Goal: Complete application form

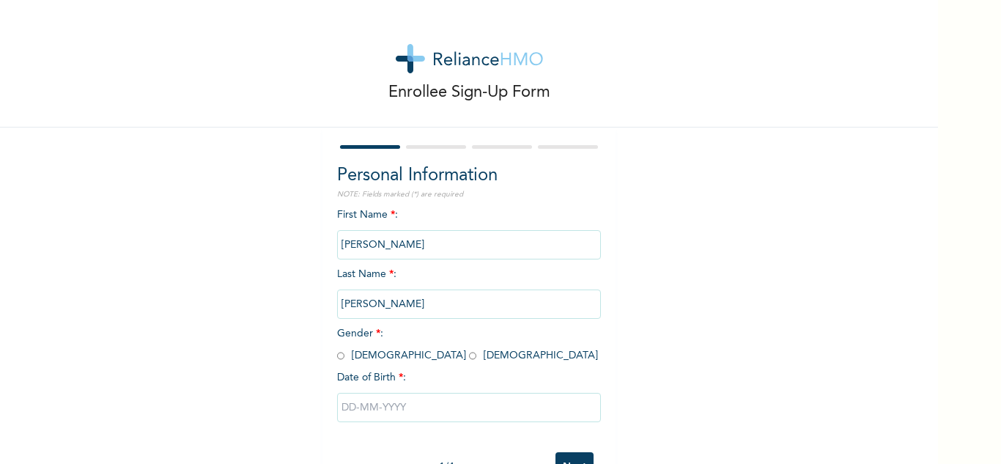
scroll to position [51, 0]
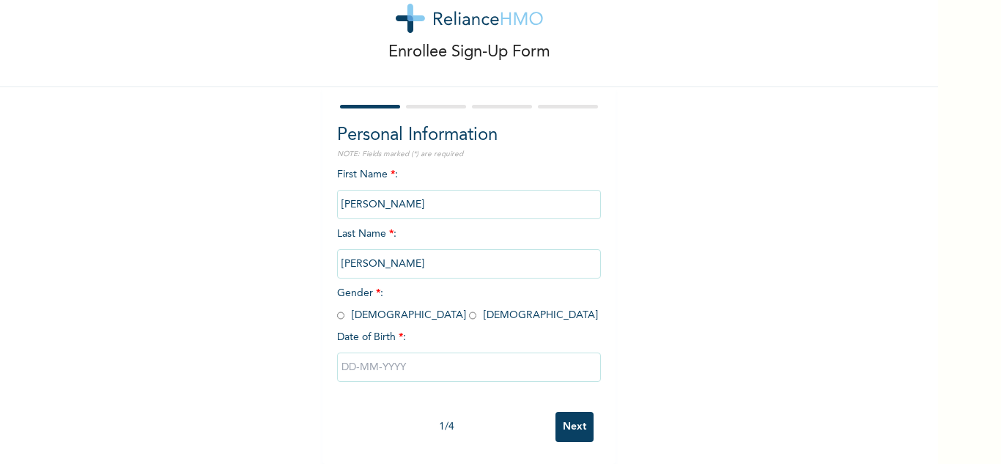
click at [469, 309] on input "radio" at bounding box center [472, 316] width 7 height 14
radio input "true"
click at [376, 353] on input "text" at bounding box center [469, 367] width 264 height 29
select select "7"
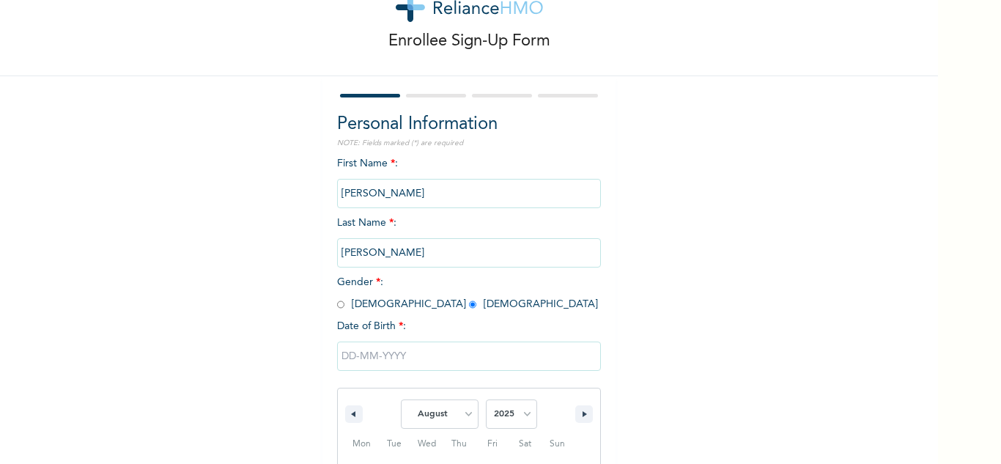
scroll to position [202, 0]
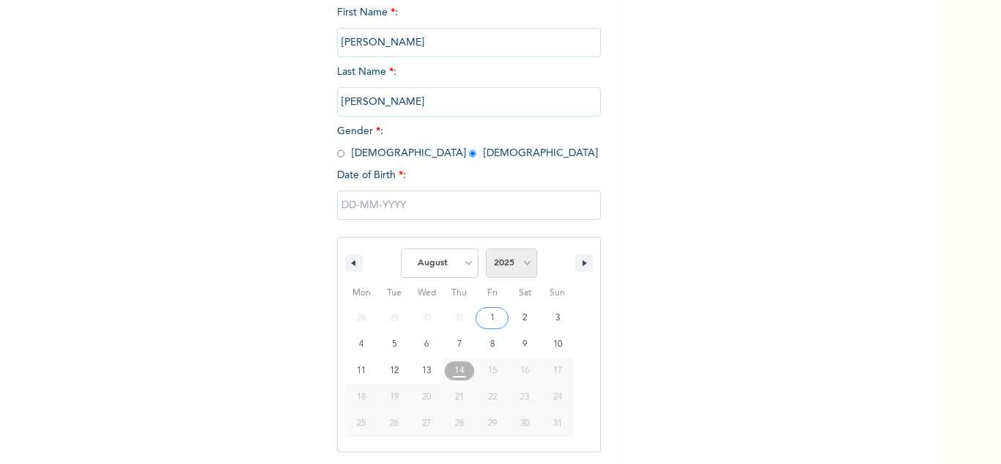
click at [517, 268] on select "2025 2024 2023 2022 2021 2020 2019 2018 2017 2016 2015 2014 2013 2012 2011 2010…" at bounding box center [511, 262] width 51 height 29
select select "1996"
click at [486, 249] on select "2025 2024 2023 2022 2021 2020 2019 2018 2017 2016 2015 2014 2013 2012 2011 2010…" at bounding box center [511, 262] width 51 height 29
click at [454, 265] on select "January February March April May June July August September October November De…" at bounding box center [440, 262] width 78 height 29
select select "10"
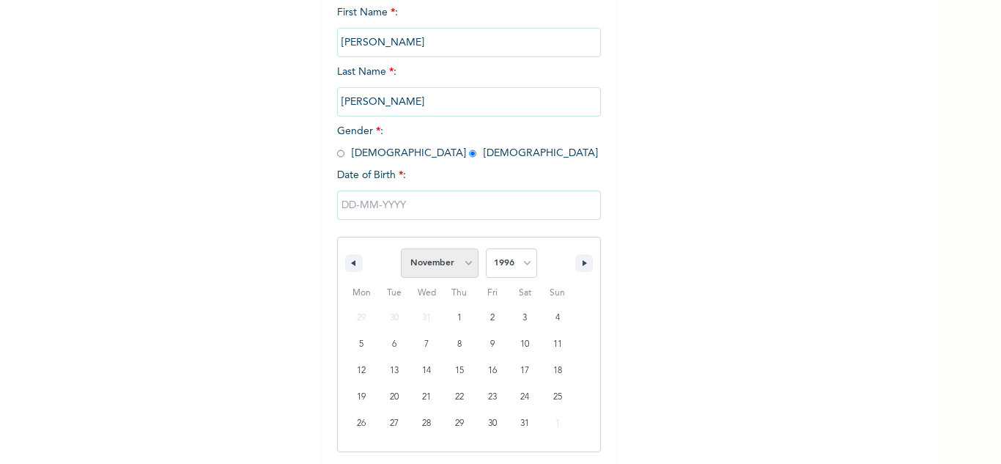
click at [401, 249] on select "January February March April May June July August September October November De…" at bounding box center [440, 262] width 78 height 29
type input "[DATE]"
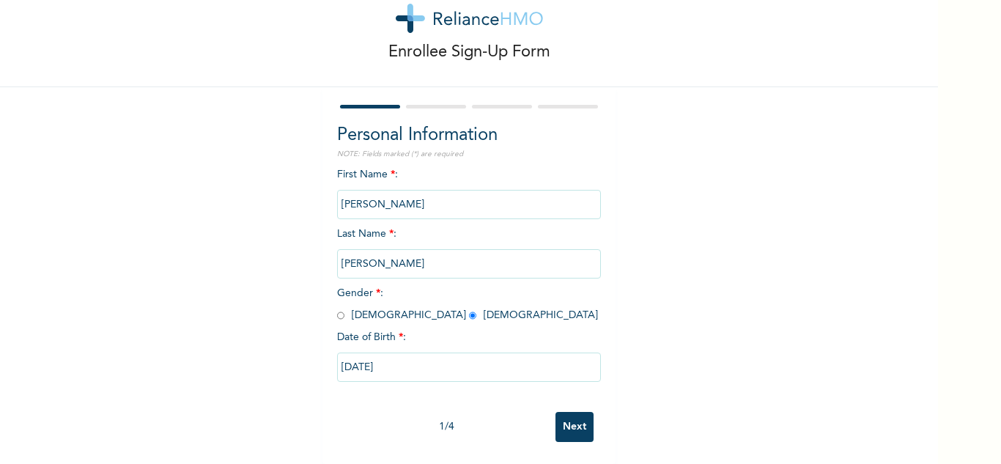
scroll to position [51, 0]
click at [570, 414] on input "Next" at bounding box center [575, 427] width 38 height 30
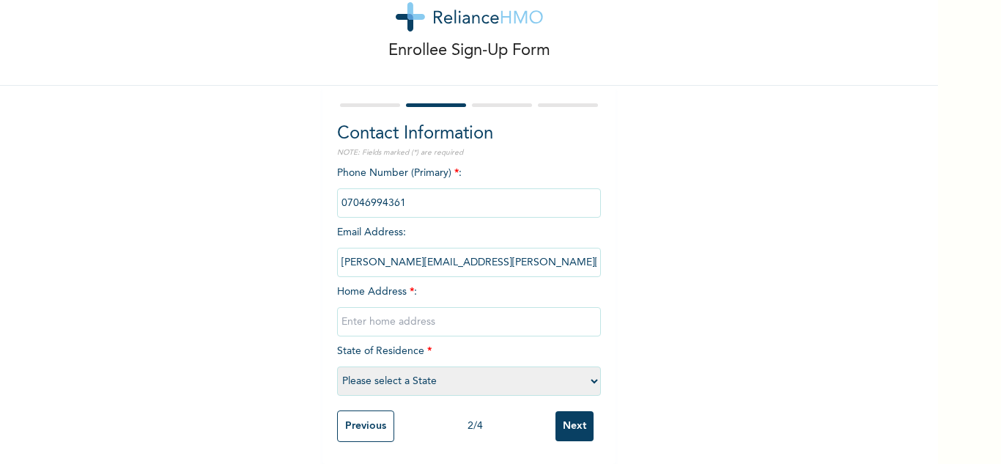
click at [405, 199] on input "phone" at bounding box center [469, 202] width 264 height 29
click at [403, 192] on input "phone" at bounding box center [469, 202] width 264 height 29
click at [361, 307] on input "text" at bounding box center [469, 321] width 264 height 29
drag, startPoint x: 388, startPoint y: 312, endPoint x: 452, endPoint y: 317, distance: 64.0
click at [452, 317] on input "AGBOGA,IGWURUTA" at bounding box center [469, 321] width 264 height 29
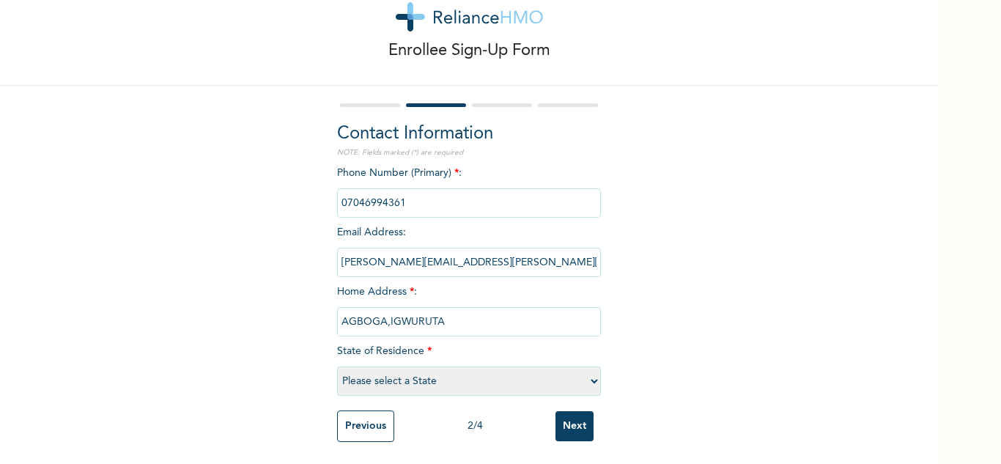
click at [473, 320] on input "AGBOGA,IGWURUTA" at bounding box center [469, 321] width 264 height 29
click at [348, 311] on input "Adboga" at bounding box center [469, 321] width 264 height 29
click at [379, 310] on input "Agboga" at bounding box center [469, 321] width 264 height 29
type input "Agboga,Igwuruta"
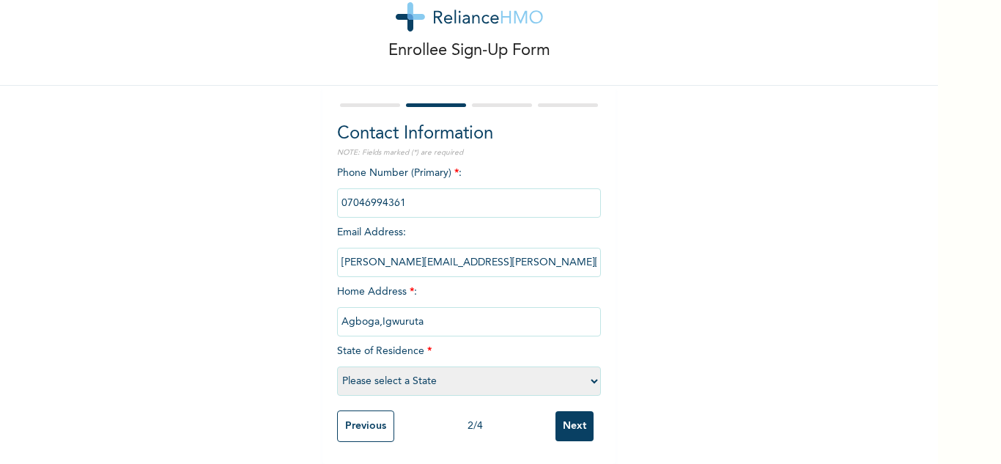
click at [433, 374] on select "Please select a State [PERSON_NAME] (FCT) [PERSON_NAME] Ibom [GEOGRAPHIC_DATA] …" at bounding box center [469, 380] width 264 height 29
select select "33"
click at [337, 366] on select "Please select a State [PERSON_NAME] (FCT) [PERSON_NAME] Ibom [GEOGRAPHIC_DATA] …" at bounding box center [469, 380] width 264 height 29
click at [572, 411] on input "Next" at bounding box center [575, 426] width 38 height 30
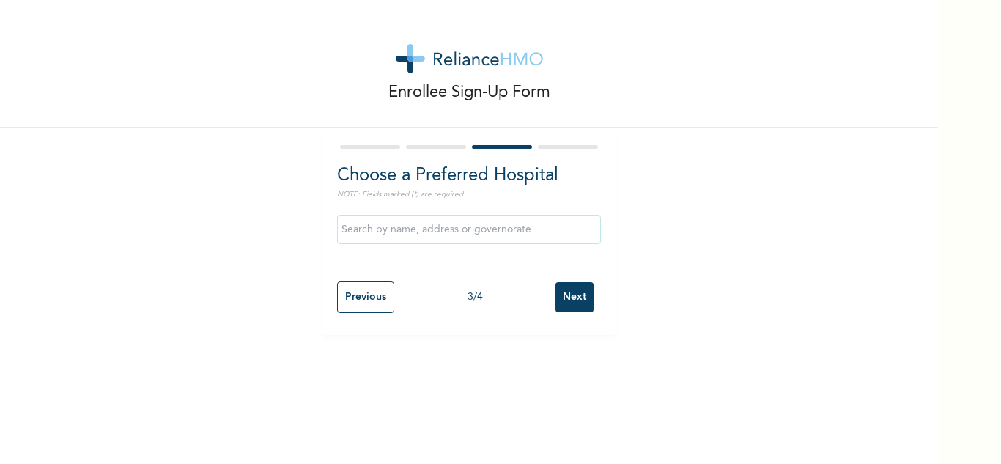
scroll to position [0, 0]
click at [392, 232] on input "text" at bounding box center [469, 229] width 264 height 29
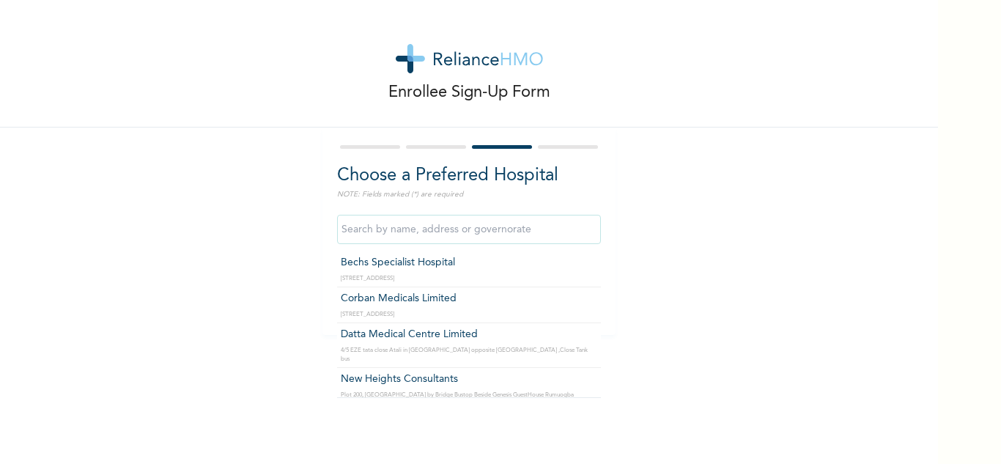
type input "Datta Medical Centre Limited"
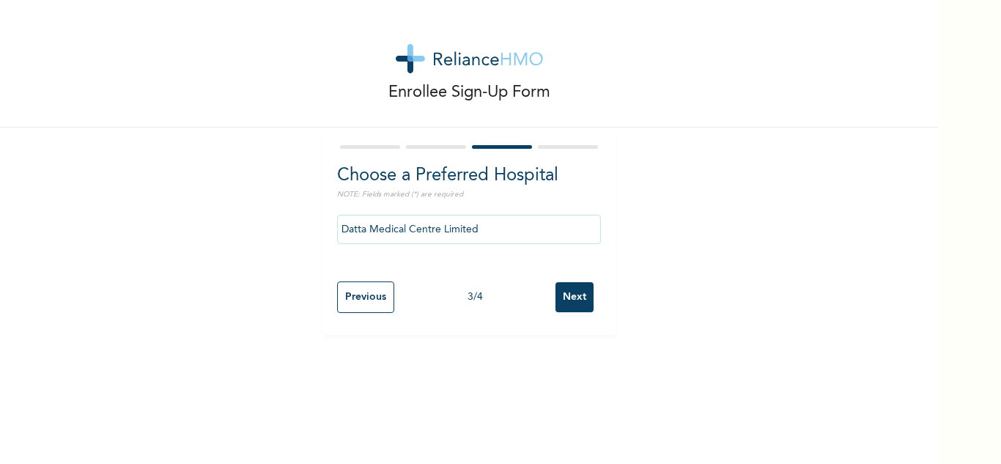
click at [565, 291] on input "Next" at bounding box center [575, 297] width 38 height 30
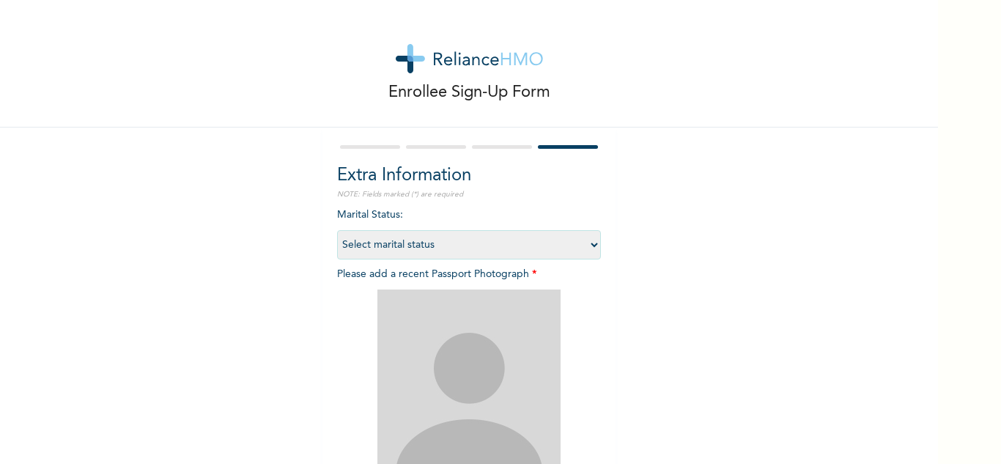
click at [585, 245] on select "Select marital status [DEMOGRAPHIC_DATA] Married [DEMOGRAPHIC_DATA] Widow/[DEMO…" at bounding box center [469, 244] width 264 height 29
select select "1"
click at [337, 230] on select "Select marital status [DEMOGRAPHIC_DATA] Married [DEMOGRAPHIC_DATA] Widow/[DEMO…" at bounding box center [469, 244] width 264 height 29
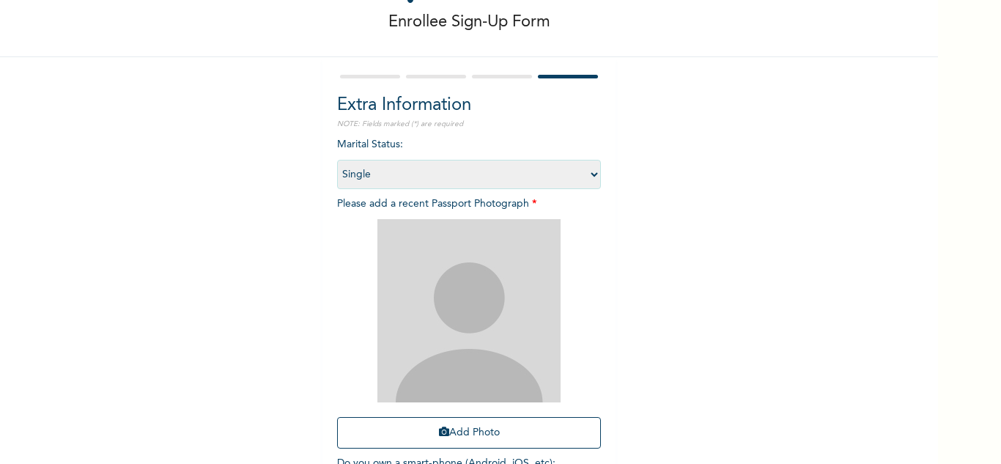
scroll to position [147, 0]
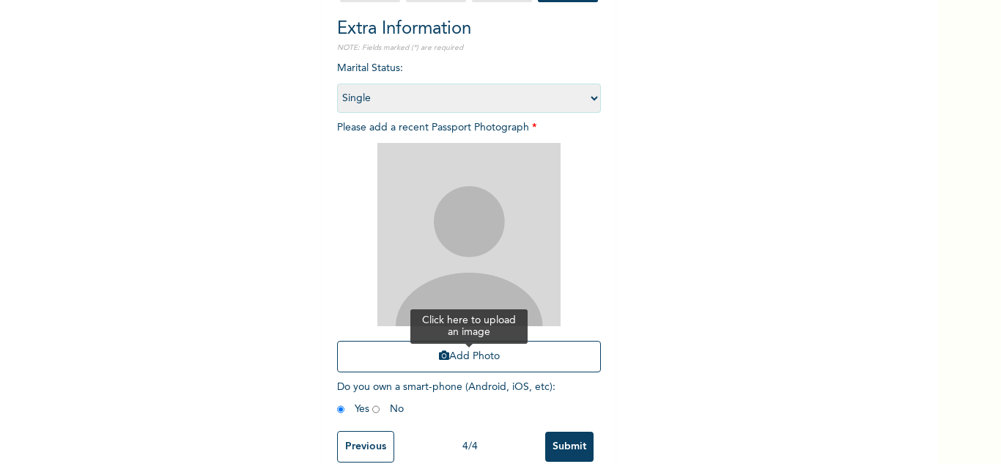
click at [439, 358] on icon "button" at bounding box center [444, 355] width 10 height 10
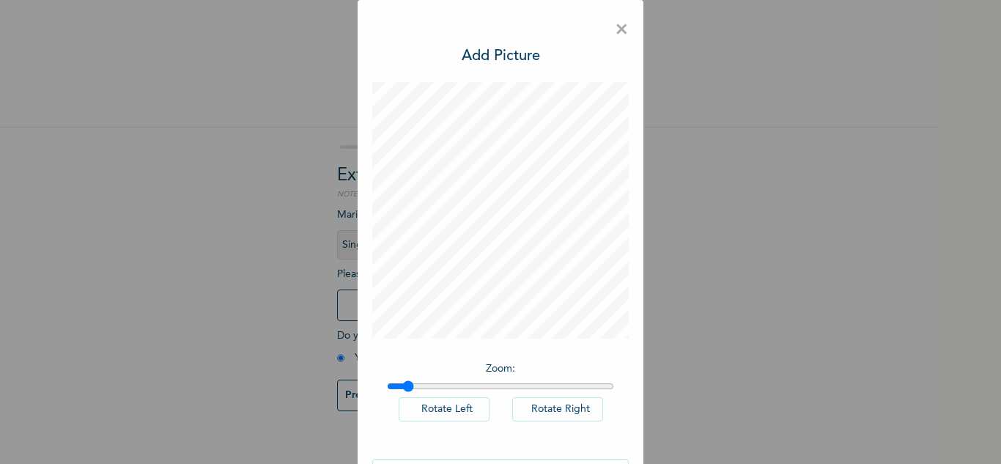
click at [403, 383] on input "range" at bounding box center [500, 386] width 227 height 12
click at [410, 383] on input "range" at bounding box center [500, 386] width 227 height 12
click at [404, 383] on input "range" at bounding box center [500, 386] width 227 height 12
click at [397, 385] on input "range" at bounding box center [500, 386] width 227 height 12
drag, startPoint x: 393, startPoint y: 383, endPoint x: 376, endPoint y: 380, distance: 17.1
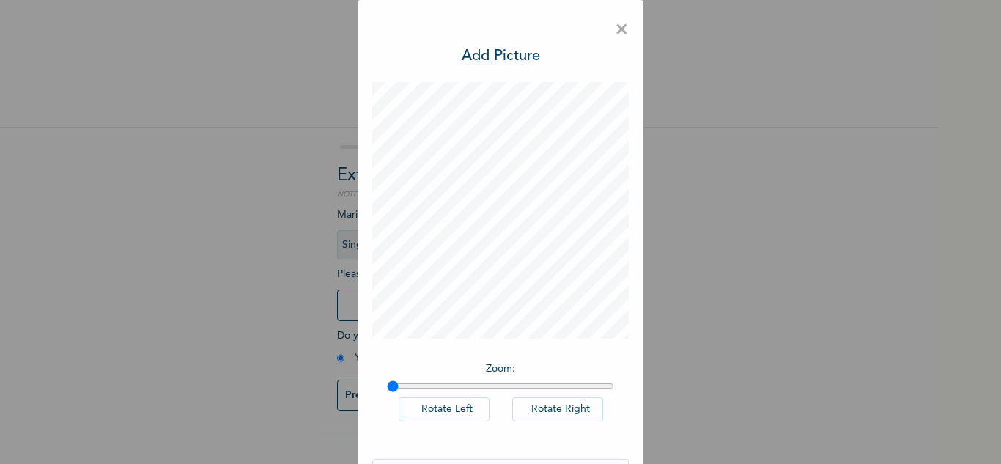
type input "1"
click at [387, 380] on input "range" at bounding box center [500, 386] width 227 height 12
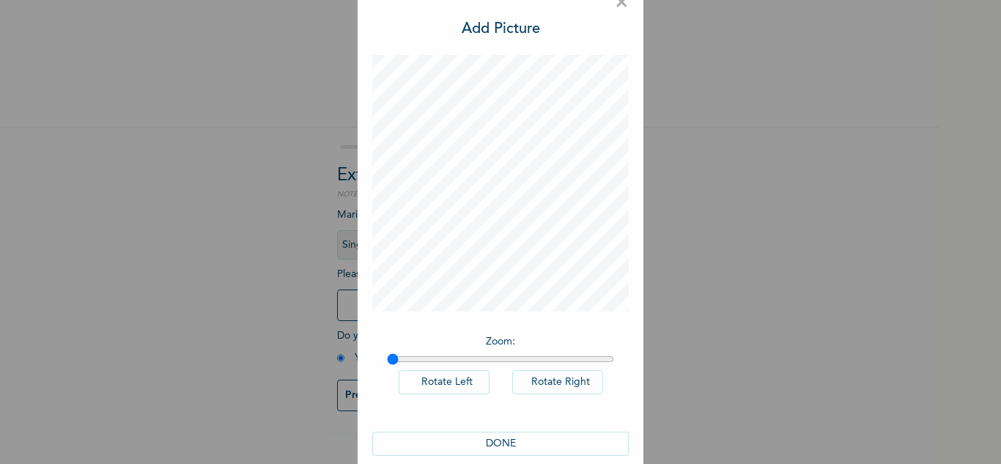
scroll to position [48, 0]
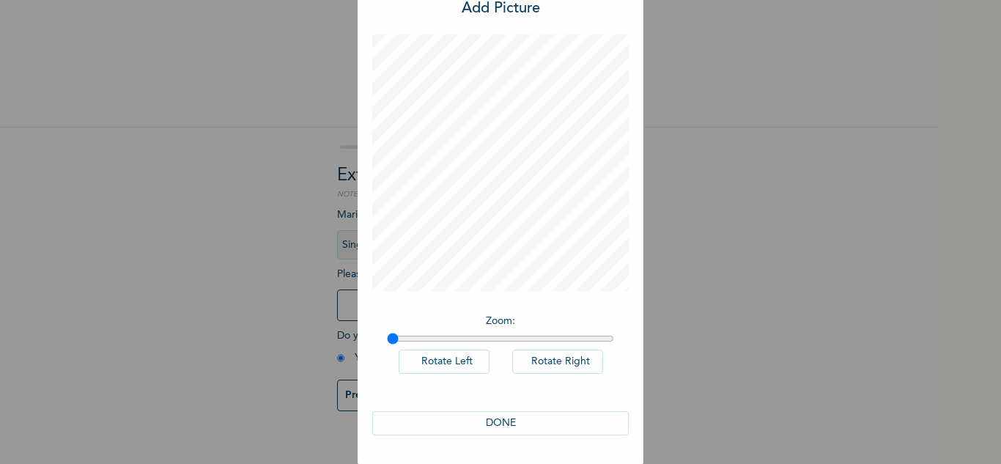
click at [449, 361] on button "Rotate Left" at bounding box center [444, 362] width 91 height 24
click at [484, 415] on button "DONE" at bounding box center [500, 423] width 257 height 24
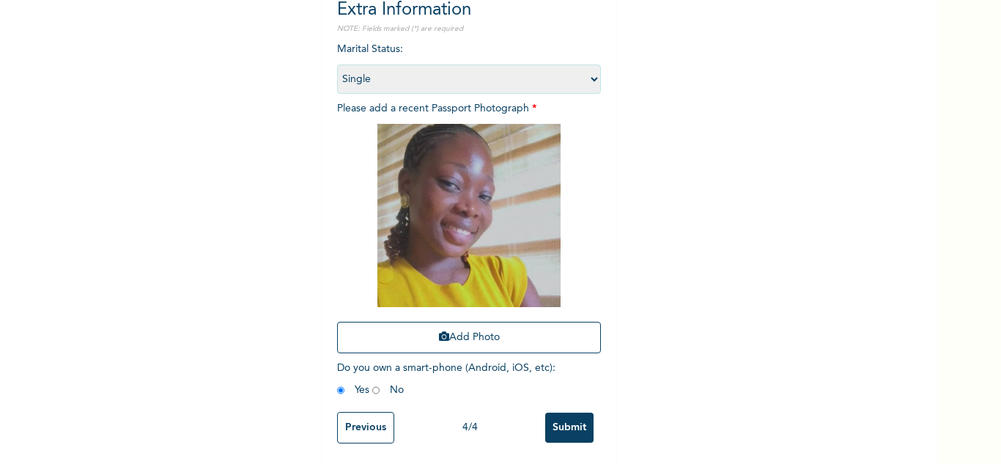
scroll to position [178, 0]
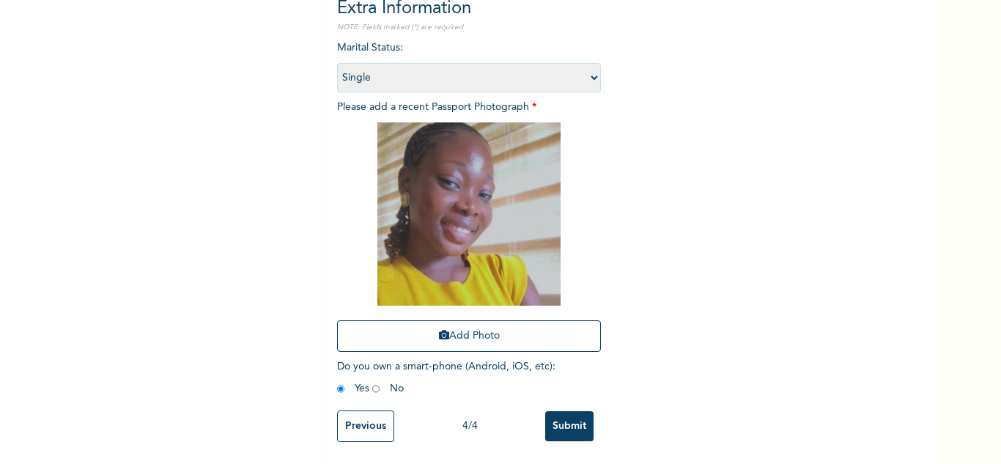
click at [567, 416] on input "Submit" at bounding box center [569, 426] width 48 height 30
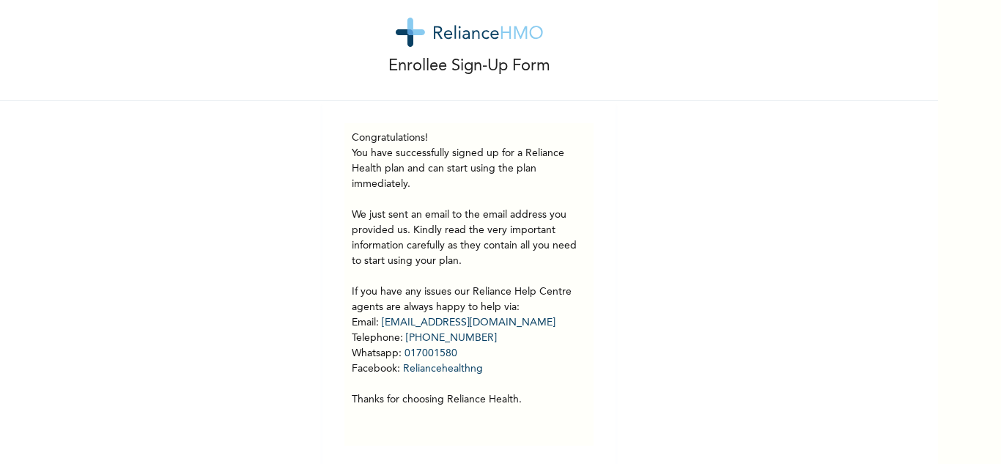
scroll to position [41, 0]
